Goal: Information Seeking & Learning: Learn about a topic

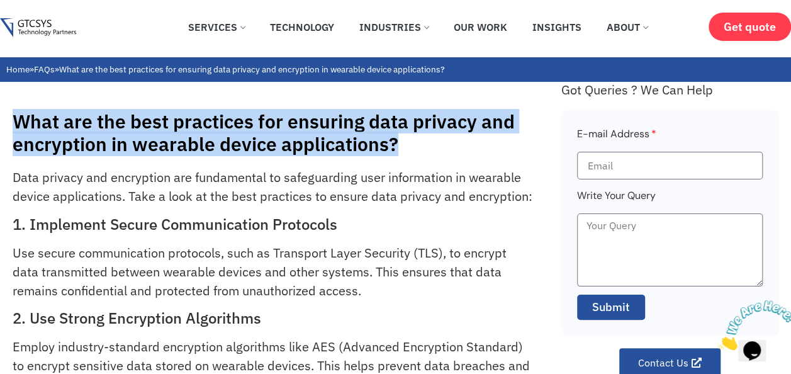
drag, startPoint x: 393, startPoint y: 146, endPoint x: 19, endPoint y: 116, distance: 374.8
click at [19, 116] on h1 "What are the best practices for ensuring data privacy and encryption in wearabl…" at bounding box center [281, 132] width 536 height 45
copy h1 "What are the best practices for ensuring data privacy and encryption in wearabl…"
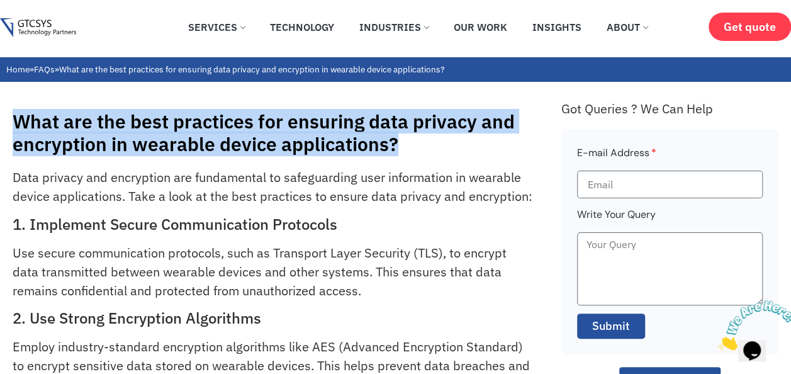
drag, startPoint x: 395, startPoint y: 143, endPoint x: 12, endPoint y: 122, distance: 383.7
copy h1 "What are the best practices for ensuring data privacy and encryption in wearabl…"
